Goal: Task Accomplishment & Management: Complete application form

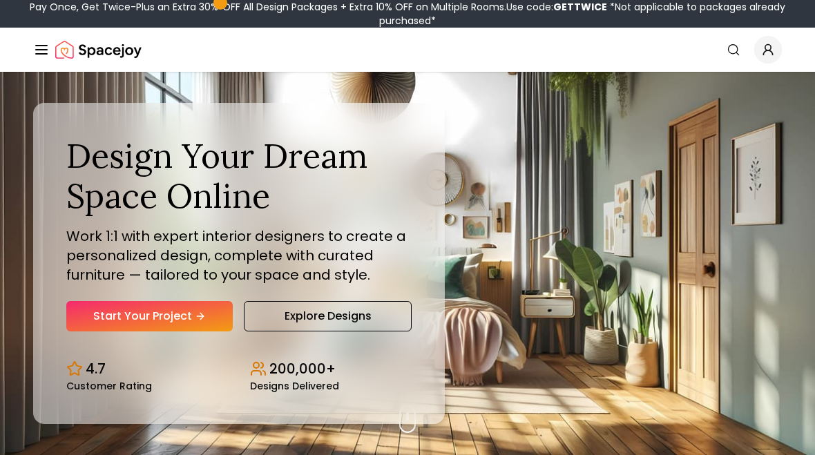
click at [146, 312] on link "Start Your Project" at bounding box center [149, 316] width 166 height 30
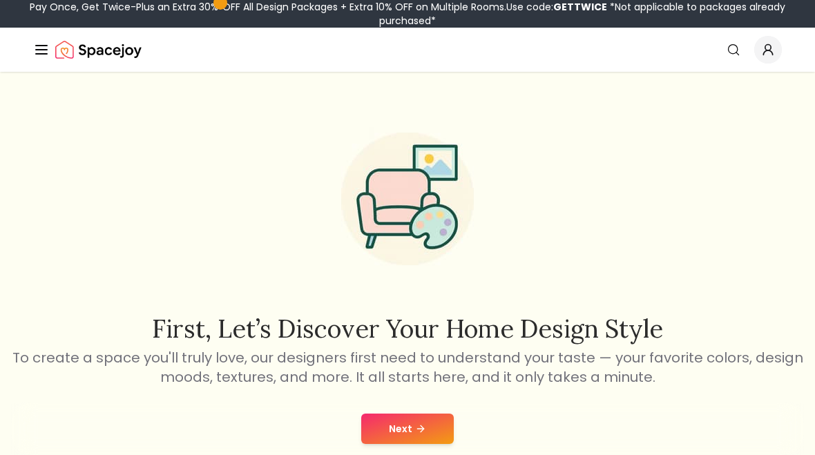
click at [432, 432] on button "Next" at bounding box center [407, 429] width 93 height 30
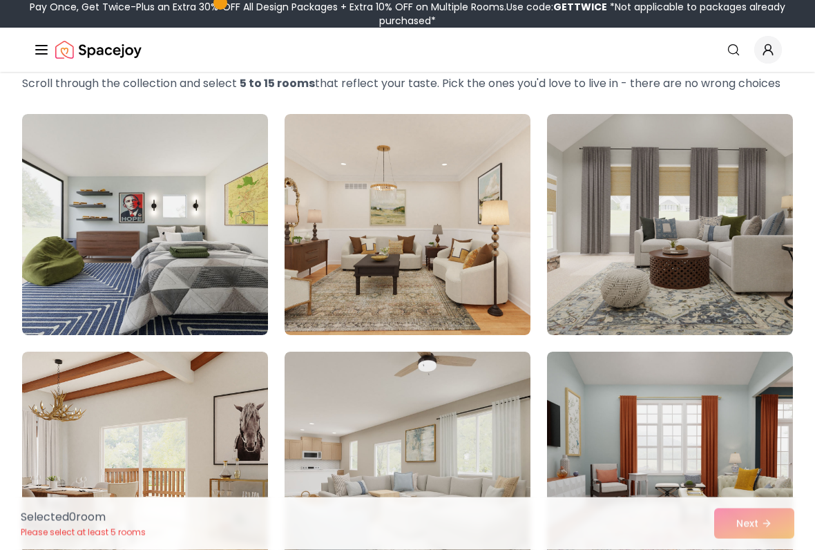
click at [111, 241] on img at bounding box center [145, 225] width 246 height 221
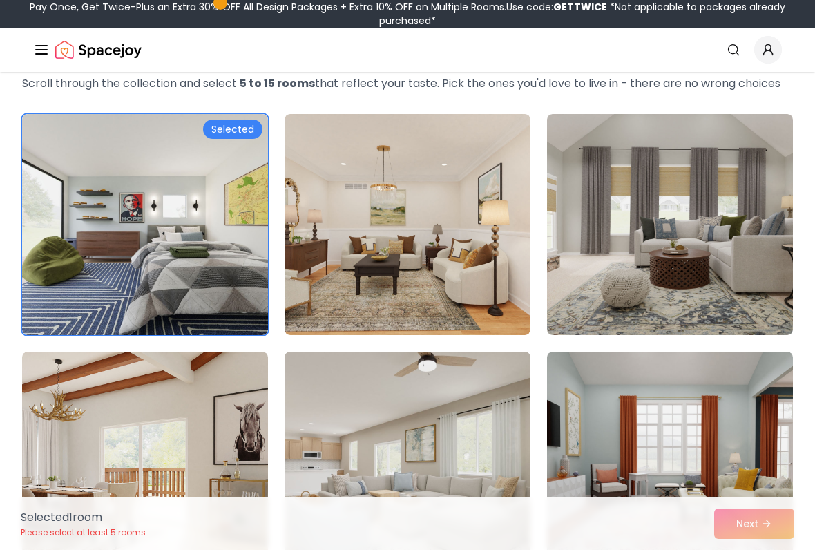
click at [747, 455] on div "Selected 1 room Please select at least 5 rooms Next" at bounding box center [408, 523] width 796 height 52
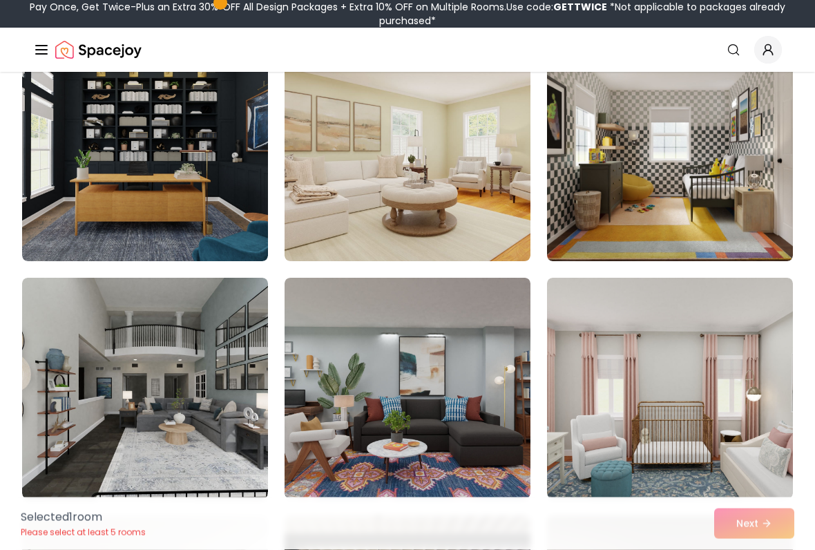
scroll to position [623, 0]
click at [117, 190] on img at bounding box center [145, 150] width 246 height 221
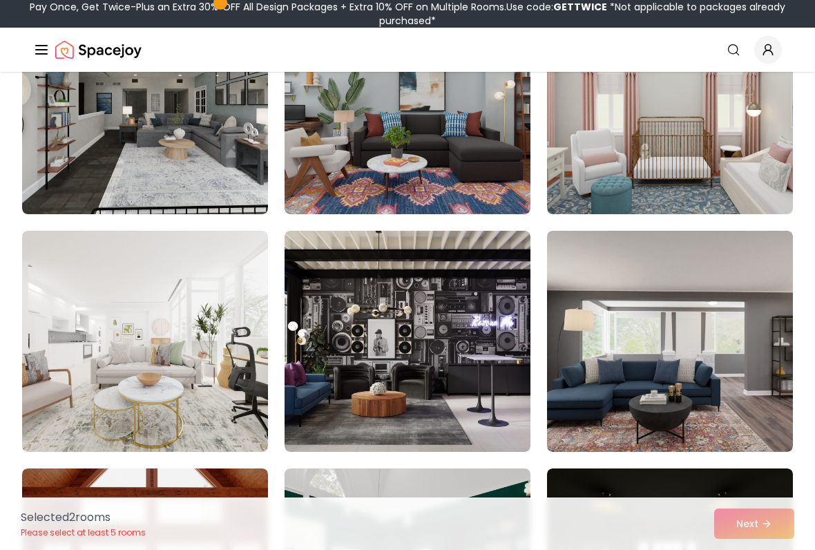
click at [486, 411] on img at bounding box center [408, 341] width 246 height 221
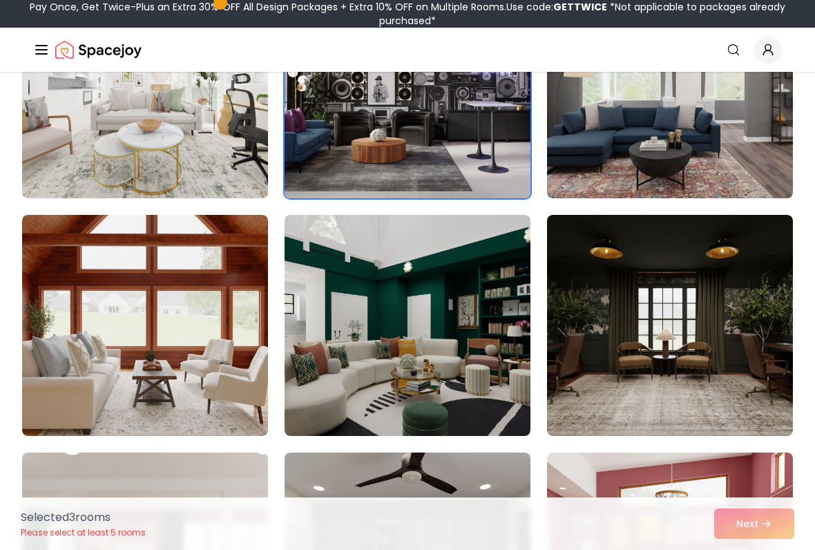
click at [771, 142] on img at bounding box center [670, 87] width 246 height 221
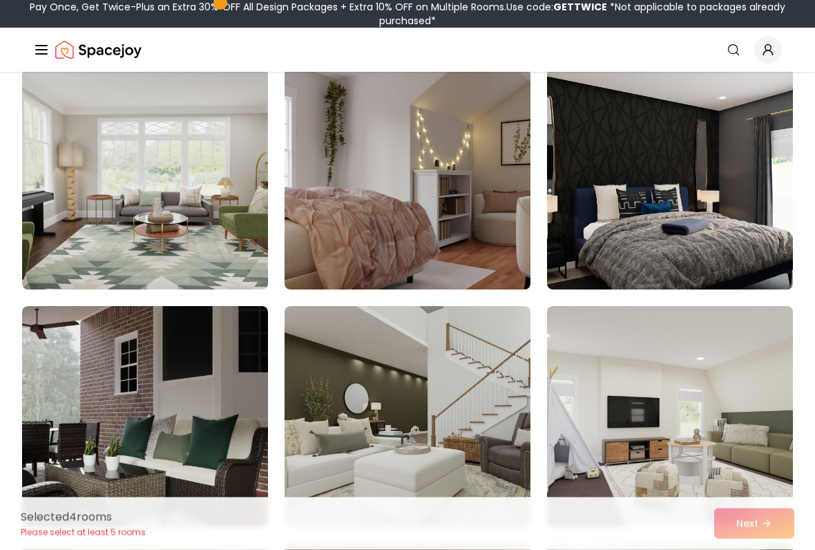
scroll to position [1783, 0]
click at [767, 221] on img at bounding box center [670, 178] width 246 height 221
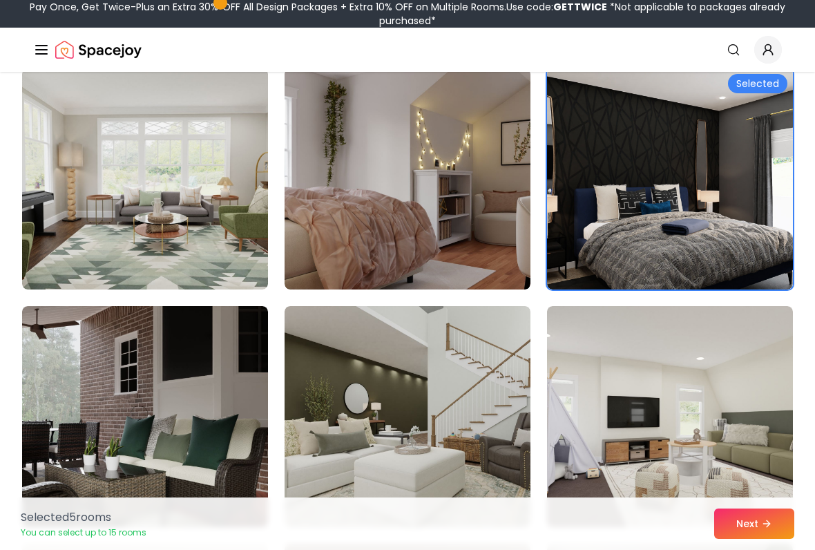
click at [777, 455] on button "Next" at bounding box center [754, 523] width 80 height 30
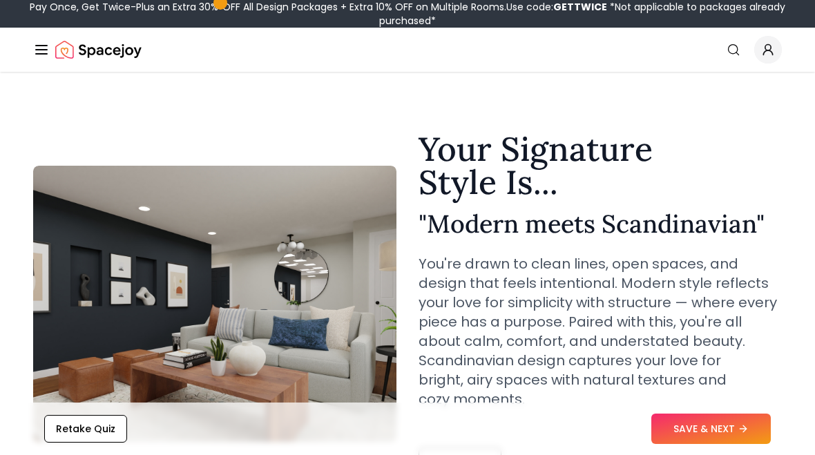
click at [738, 430] on icon at bounding box center [743, 428] width 11 height 11
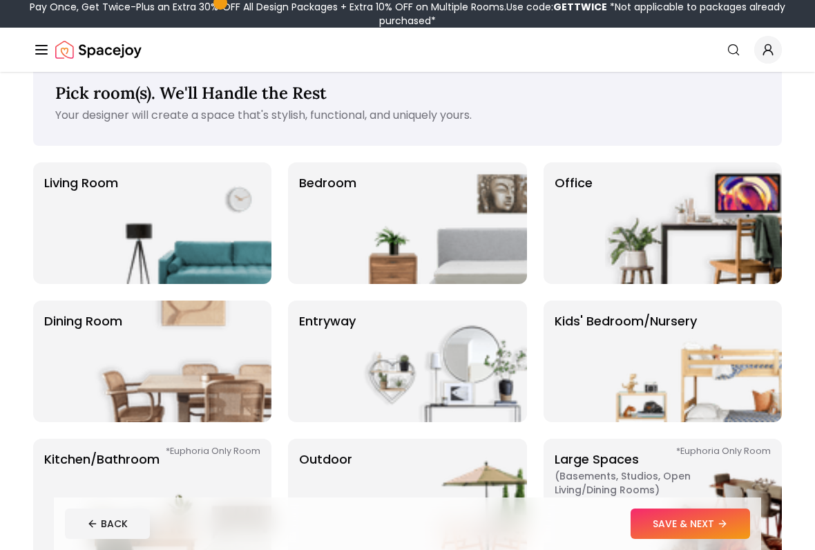
scroll to position [37, 0]
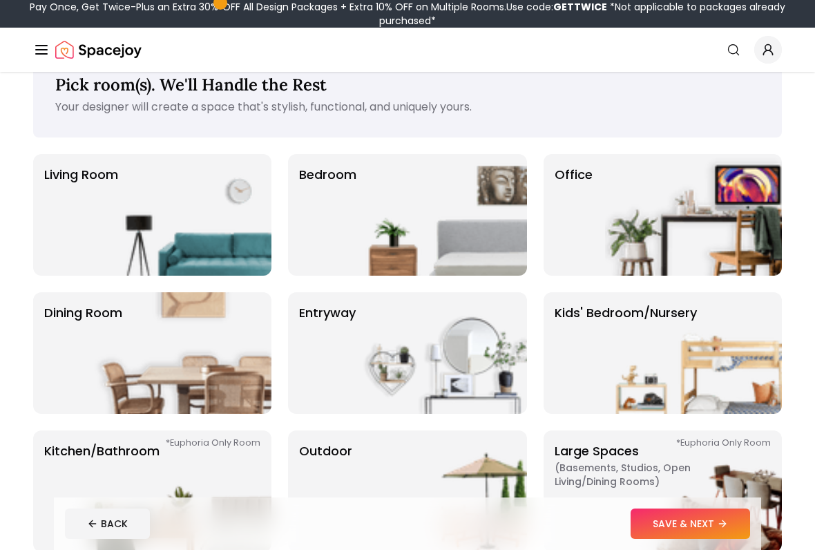
click at [435, 229] on img at bounding box center [438, 215] width 177 height 122
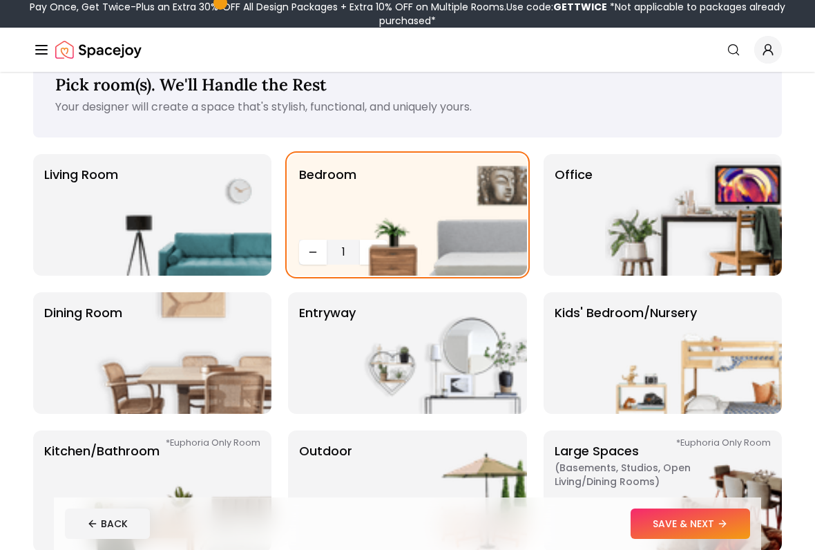
click at [723, 455] on icon at bounding box center [722, 523] width 11 height 11
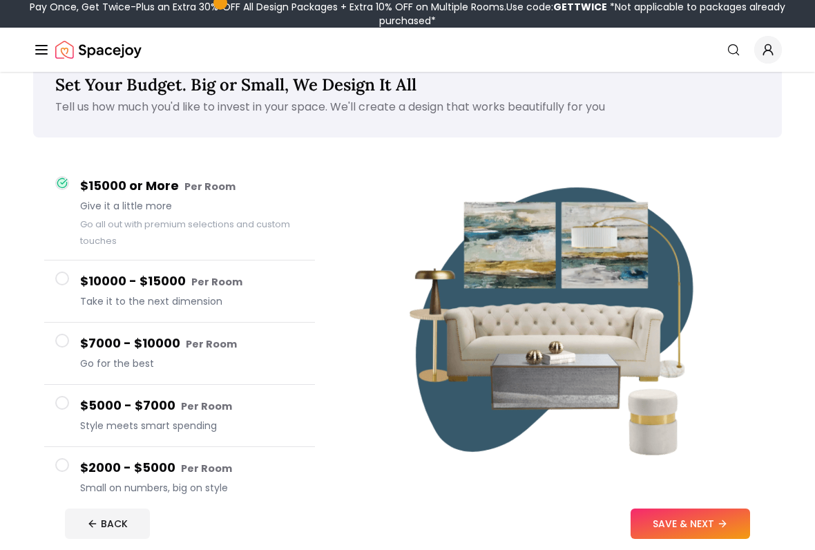
click at [735, 455] on button "SAVE & NEXT" at bounding box center [690, 523] width 119 height 30
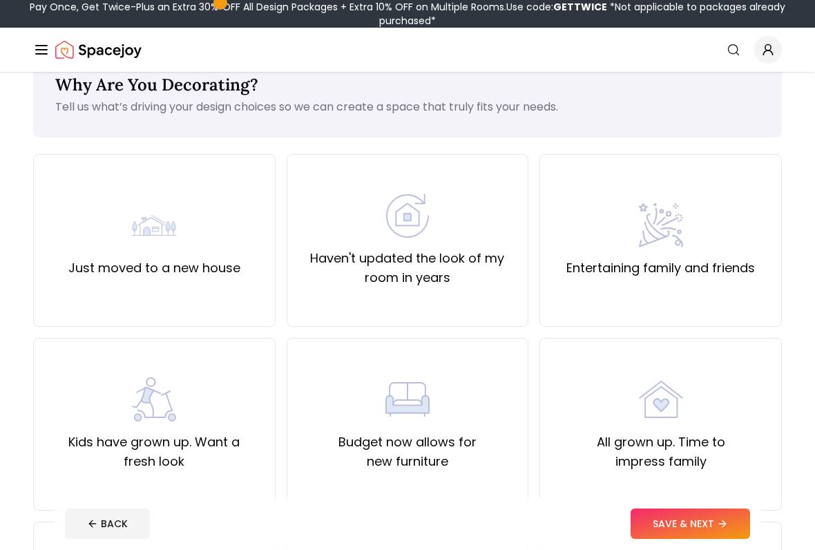
click at [388, 280] on label "Haven't updated the look of my room in years" at bounding box center [407, 268] width 219 height 39
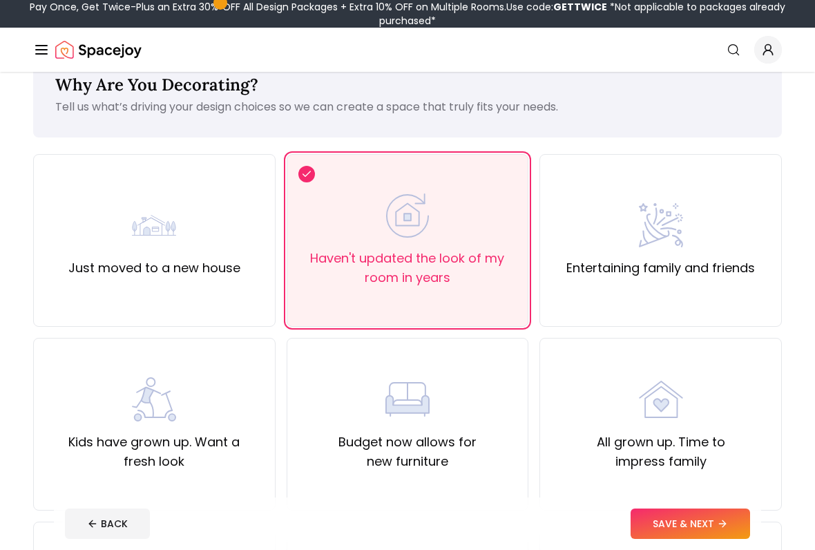
click at [721, 455] on button "SAVE & NEXT" at bounding box center [690, 523] width 119 height 30
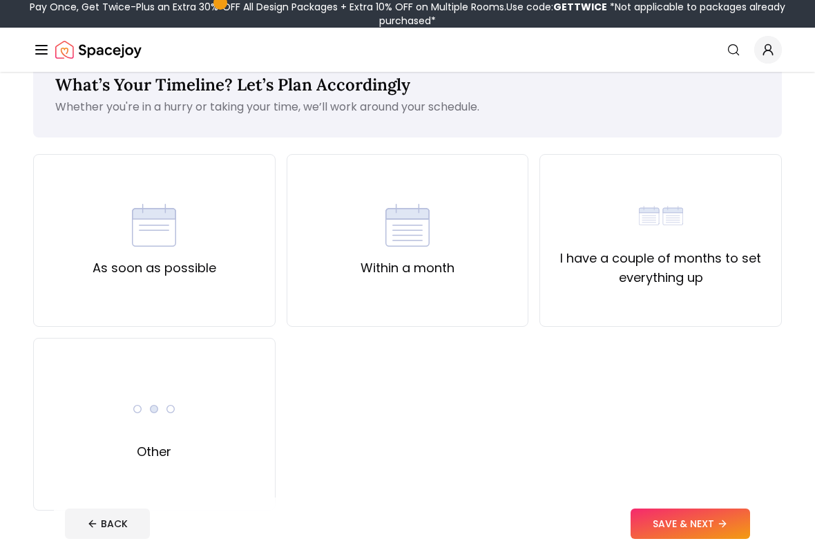
click at [74, 232] on div "As soon as possible" at bounding box center [154, 240] width 242 height 173
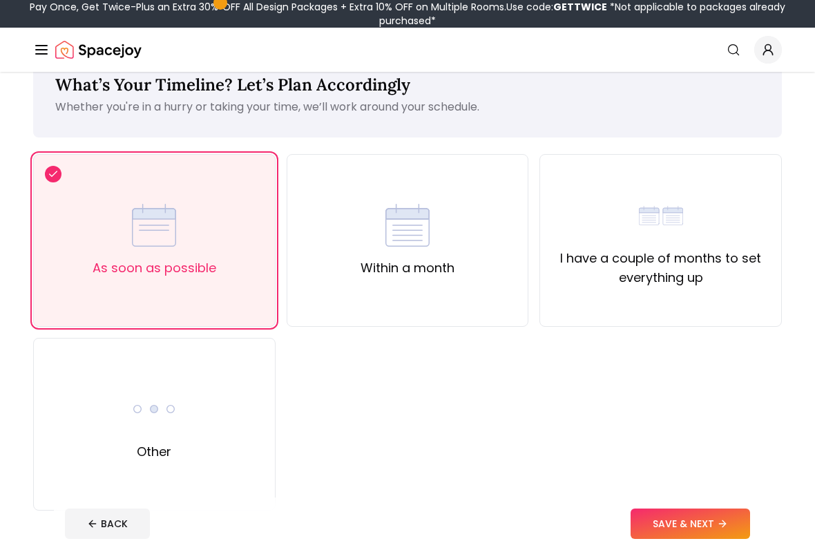
click at [745, 455] on button "SAVE & NEXT" at bounding box center [690, 523] width 119 height 30
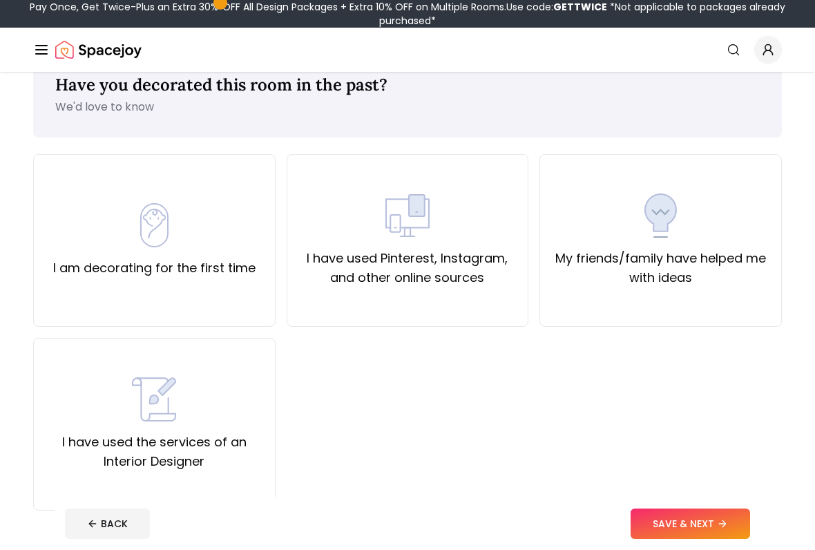
click at [90, 370] on div "I have used the services of an Interior Designer" at bounding box center [154, 424] width 242 height 173
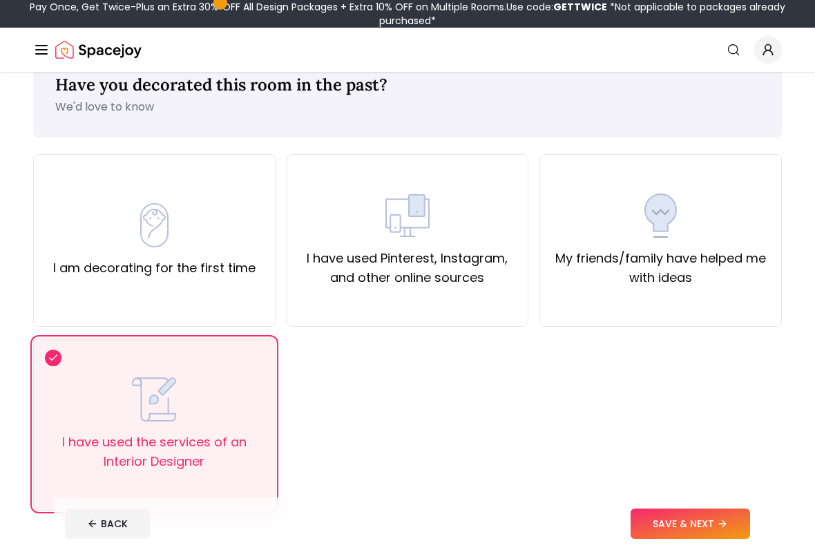
click at [749, 455] on button "SAVE & NEXT" at bounding box center [690, 523] width 119 height 30
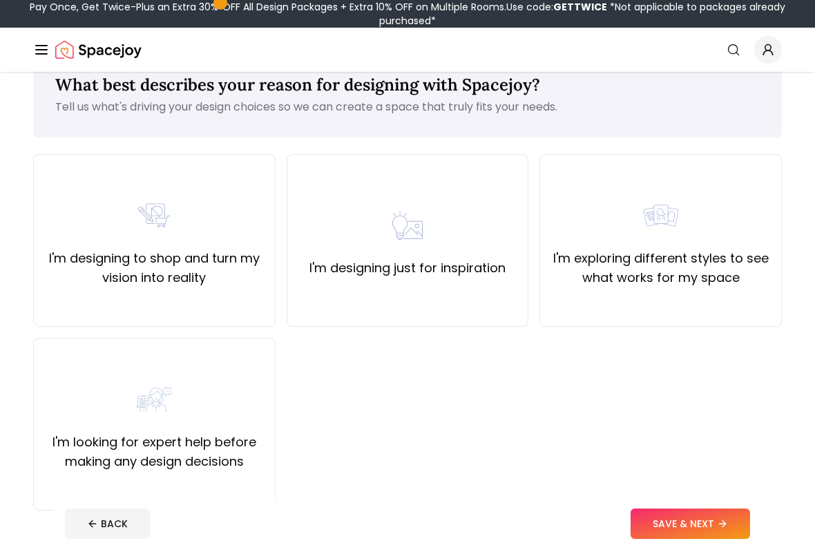
click at [220, 294] on div "I'm designing to shop and turn my vision into reality" at bounding box center [154, 240] width 242 height 173
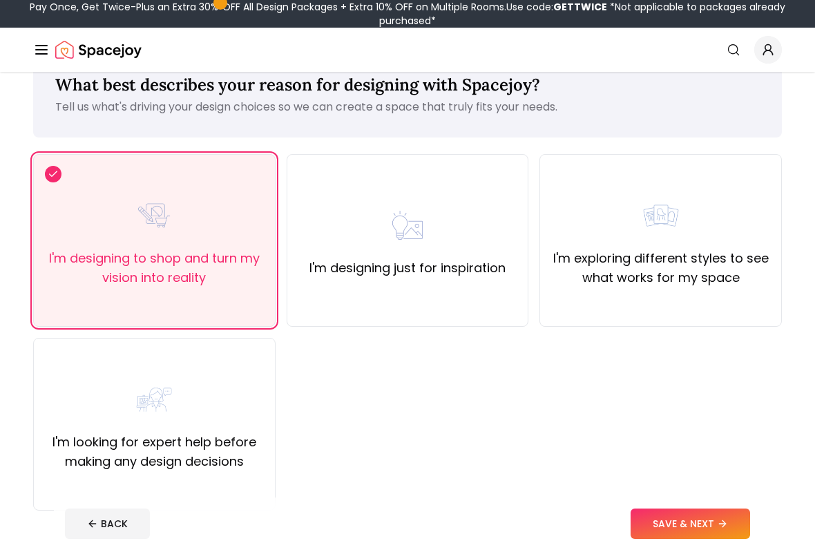
click at [740, 455] on button "SAVE & NEXT" at bounding box center [690, 523] width 119 height 30
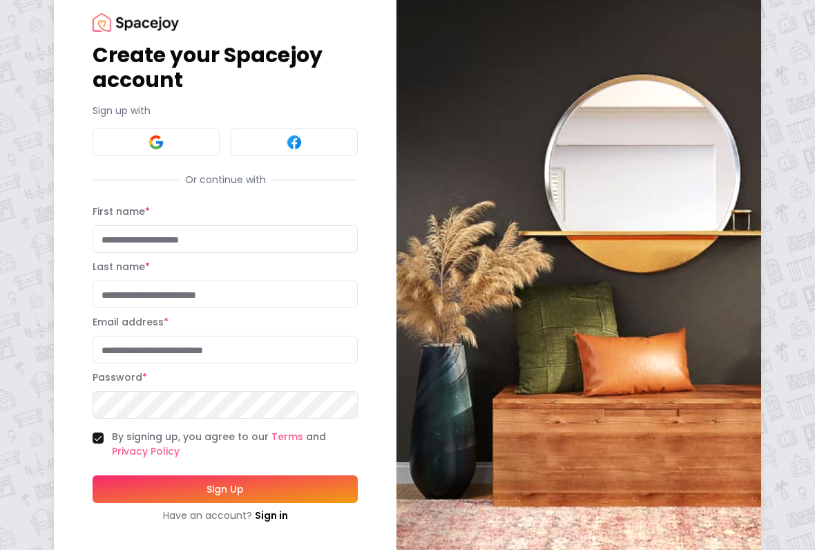
click at [787, 214] on div "Create your Spacejoy account Sign up with Or continue with First name * Last na…" at bounding box center [407, 267] width 815 height 609
